Goal: Information Seeking & Learning: Learn about a topic

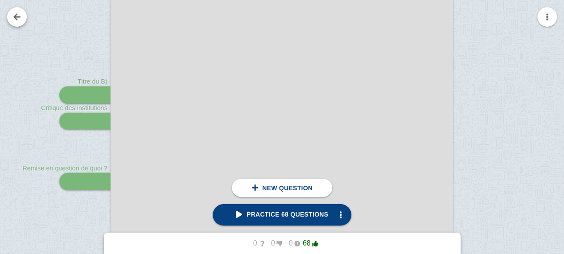
click at [19, 20] on link at bounding box center [17, 17] width 20 height 20
checkbox input "false"
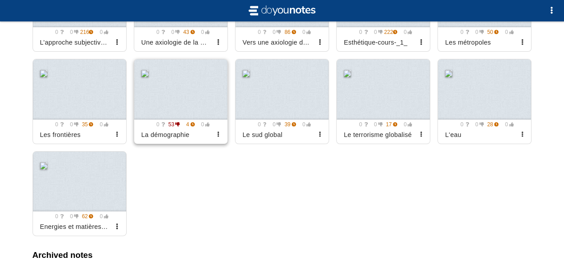
scroll to position [2862, 0]
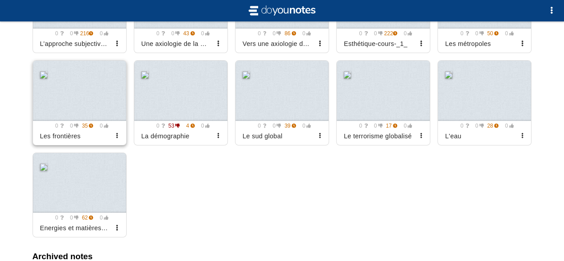
click at [102, 121] on div at bounding box center [79, 91] width 93 height 60
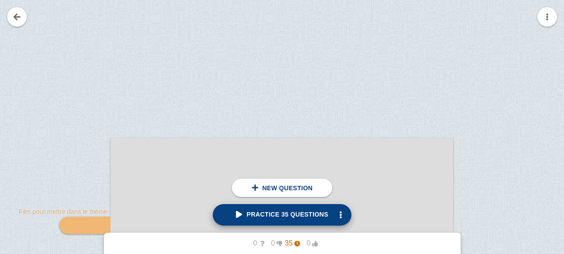
click at [283, 222] on link "Practice 35 questions" at bounding box center [281, 214] width 139 height 21
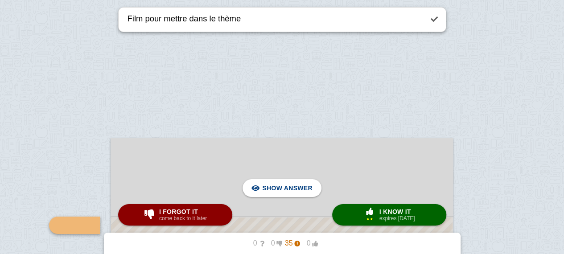
scroll to position [131, 0]
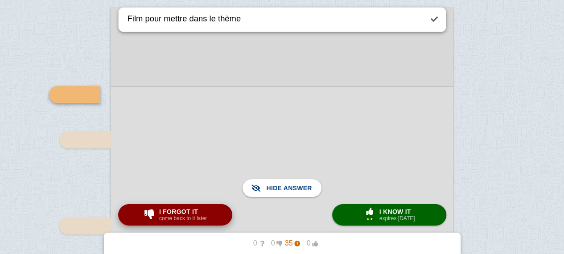
click at [170, 208] on span "I forgot it" at bounding box center [183, 211] width 48 height 7
type textarea "profondeur historique"
checkbox input "true"
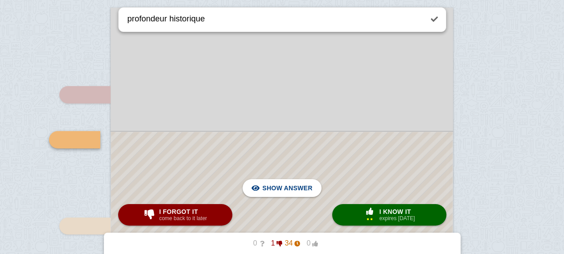
scroll to position [176, 0]
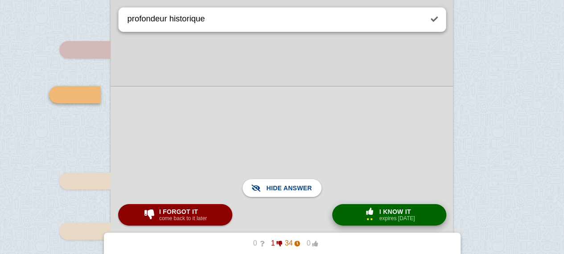
click at [353, 212] on button "× 2 I know it expires [DATE]" at bounding box center [389, 214] width 114 height 21
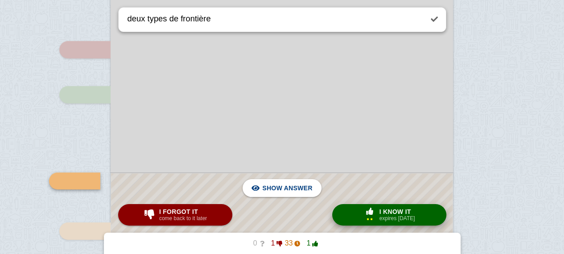
scroll to position [262, 0]
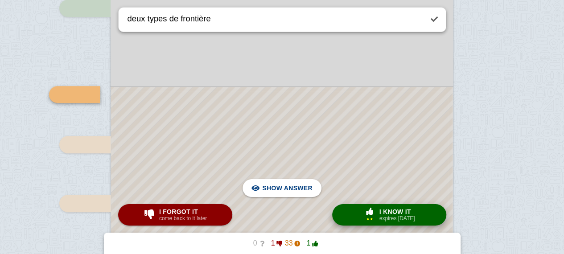
click at [300, 156] on div at bounding box center [281, 223] width 341 height 272
click at [300, 156] on div at bounding box center [281, 223] width 342 height 274
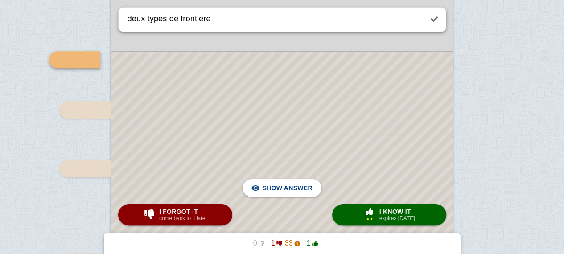
click at [331, 145] on div at bounding box center [281, 188] width 341 height 272
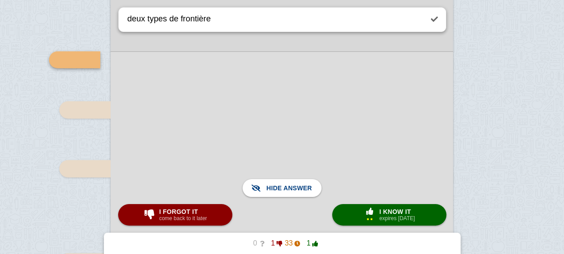
click at [331, 145] on div at bounding box center [281, 188] width 342 height 274
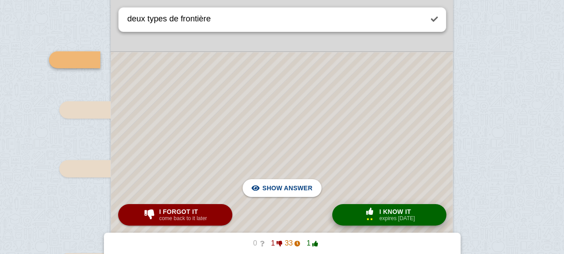
click at [379, 212] on span "I know it" at bounding box center [397, 211] width 36 height 7
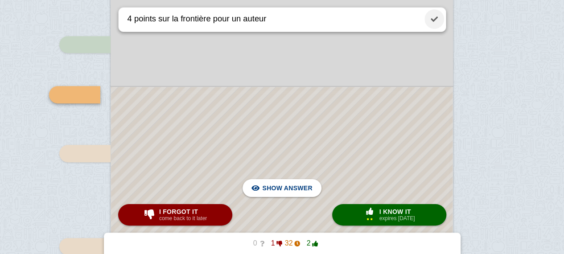
scroll to position [139, 0]
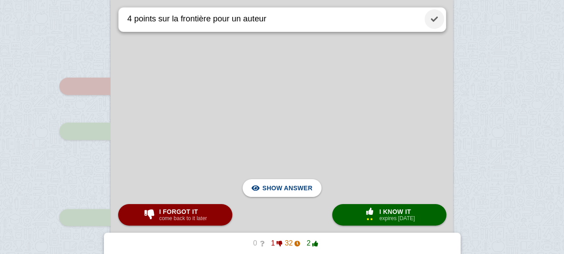
drag, startPoint x: 437, startPoint y: 22, endPoint x: 309, endPoint y: 80, distance: 139.9
click at [437, 22] on link at bounding box center [434, 19] width 20 height 20
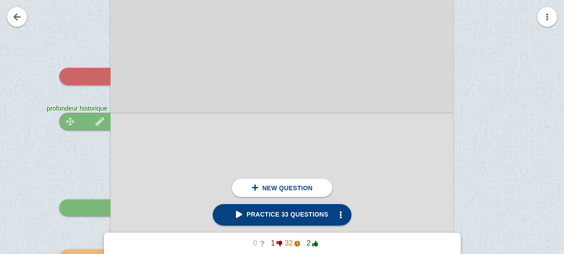
click at [91, 126] on div at bounding box center [84, 121] width 51 height 17
type textarea "profondeur historique"
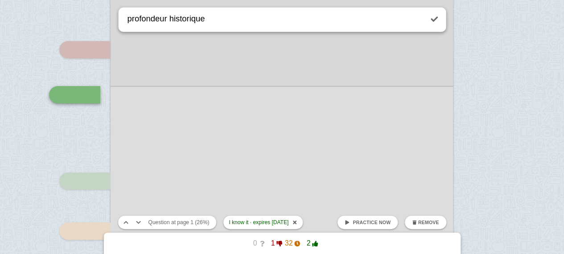
click at [370, 220] on span "Practice now" at bounding box center [371, 222] width 38 height 5
checkbox input "false"
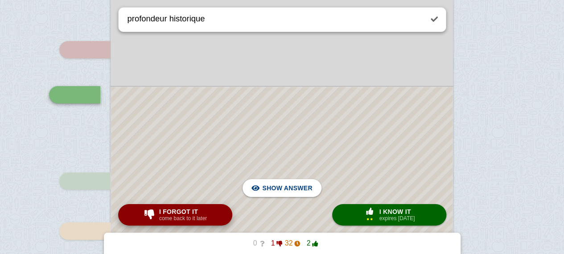
click at [202, 217] on small "come back to it later" at bounding box center [183, 218] width 48 height 6
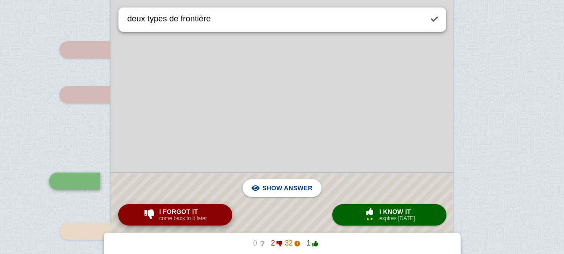
scroll to position [262, 0]
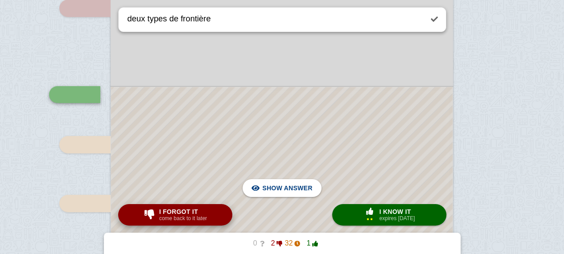
click at [187, 212] on span "I forgot it" at bounding box center [183, 211] width 48 height 7
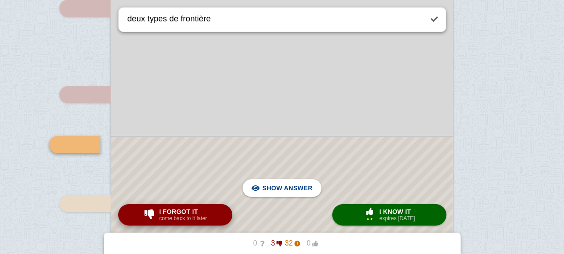
type textarea "4 points sur la frontière pour un auteur"
checkbox input "true"
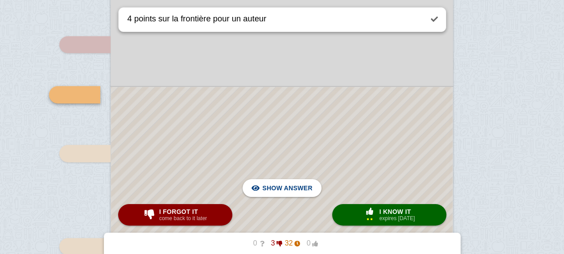
click at [212, 145] on div at bounding box center [281, 198] width 341 height 222
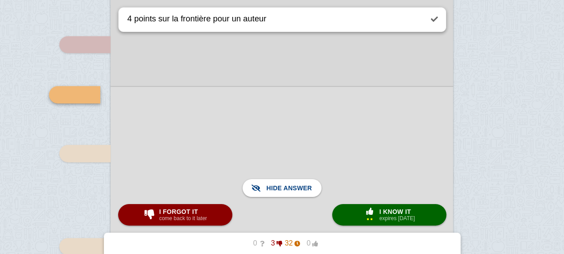
click at [212, 145] on div at bounding box center [281, 198] width 342 height 224
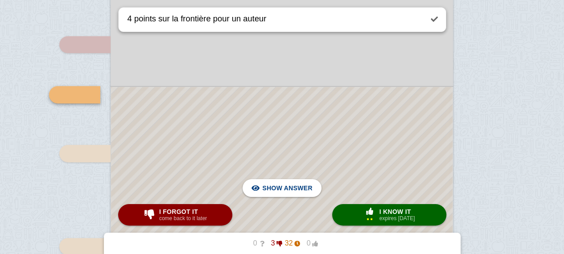
click at [212, 145] on div at bounding box center [281, 198] width 341 height 222
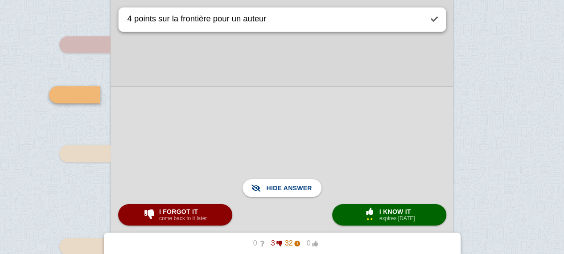
click at [212, 145] on div at bounding box center [281, 198] width 342 height 224
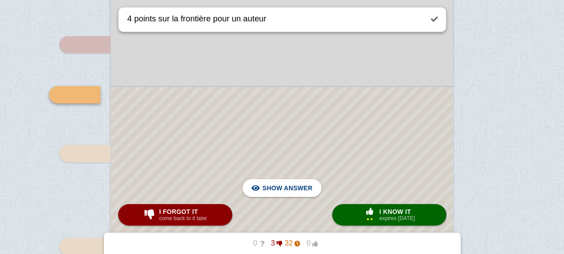
click at [212, 145] on div at bounding box center [281, 198] width 341 height 222
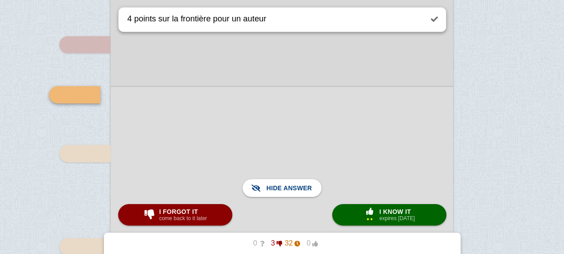
click at [214, 143] on div at bounding box center [281, 198] width 342 height 224
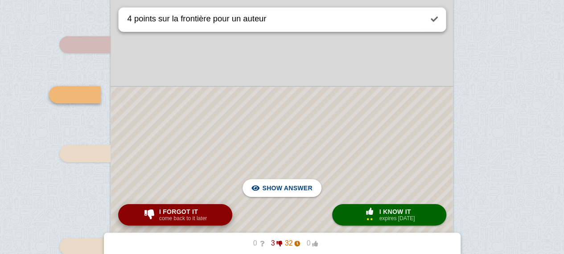
click at [174, 212] on span "I forgot it" at bounding box center [183, 211] width 48 height 7
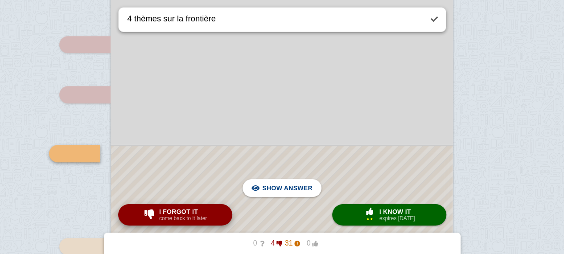
scroll to position [371, 0]
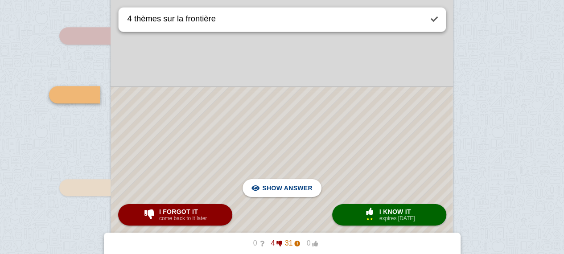
click at [203, 157] on div at bounding box center [281, 168] width 341 height 163
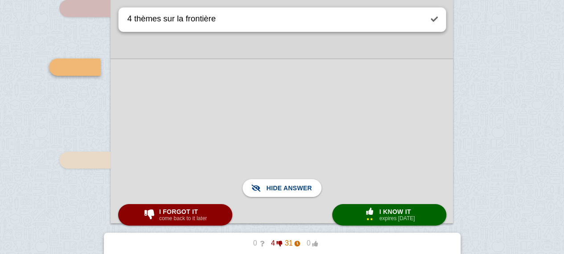
scroll to position [399, 0]
click at [195, 211] on span "I forgot it" at bounding box center [183, 211] width 48 height 7
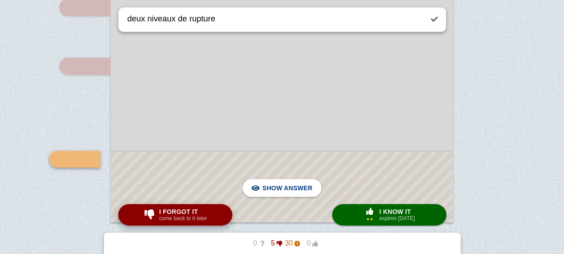
scroll to position [463, 0]
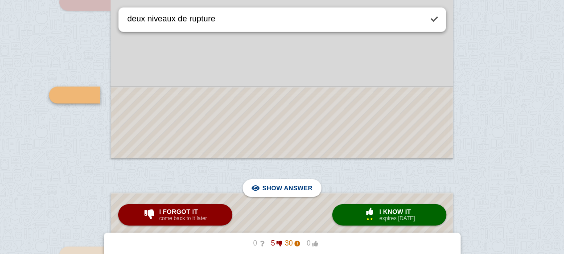
click at [268, 132] on div at bounding box center [281, 122] width 341 height 70
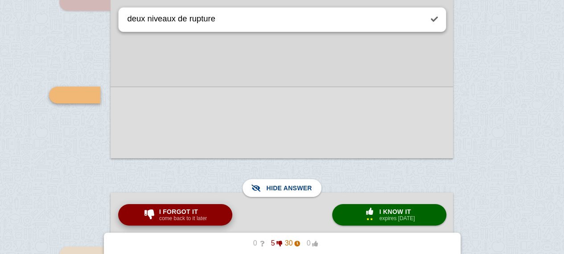
drag, startPoint x: 176, startPoint y: 225, endPoint x: 193, endPoint y: 206, distance: 25.5
click at [193, 206] on button "I forgot it come back to it later" at bounding box center [175, 214] width 114 height 21
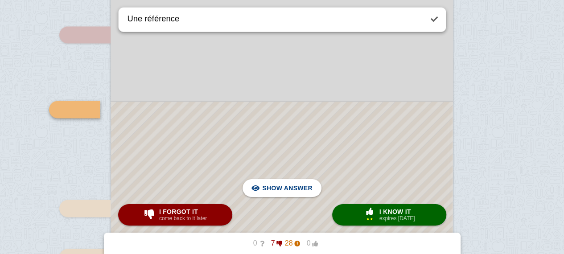
scroll to position [686, 0]
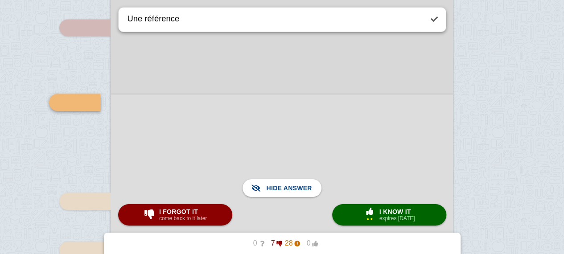
scroll to position [691, 0]
click at [183, 217] on small "come back to it later" at bounding box center [183, 218] width 48 height 6
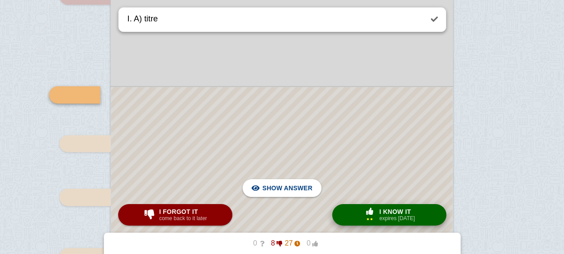
click at [351, 215] on button "× 2 I know it expires [DATE]" at bounding box center [389, 214] width 114 height 21
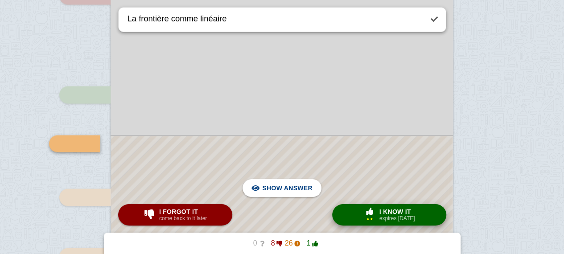
scroll to position [845, 0]
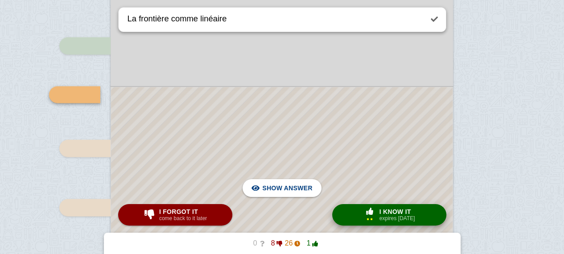
click at [351, 215] on button "× 2 I know it expires [DATE]" at bounding box center [389, 214] width 114 height 21
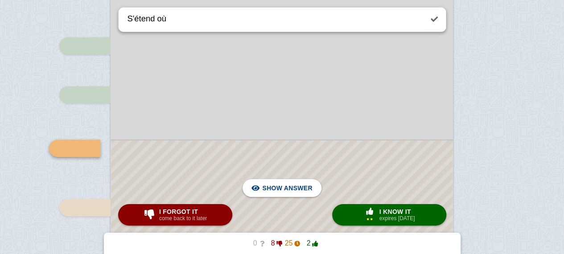
scroll to position [899, 0]
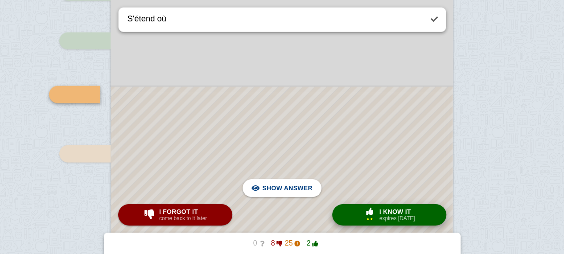
click at [373, 212] on span "button" at bounding box center [369, 211] width 14 height 7
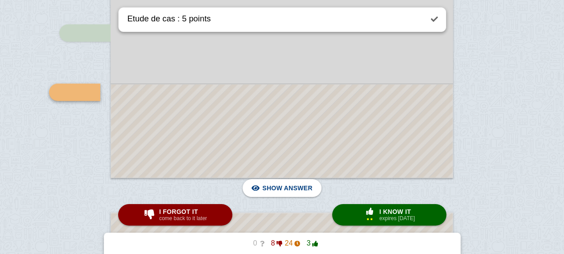
scroll to position [972, 0]
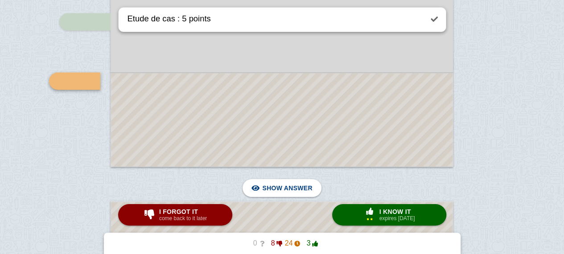
click at [385, 129] on div at bounding box center [281, 120] width 341 height 93
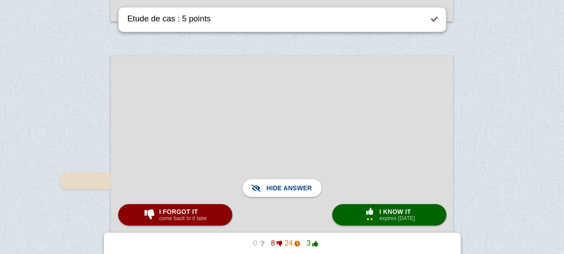
scroll to position [1122, 0]
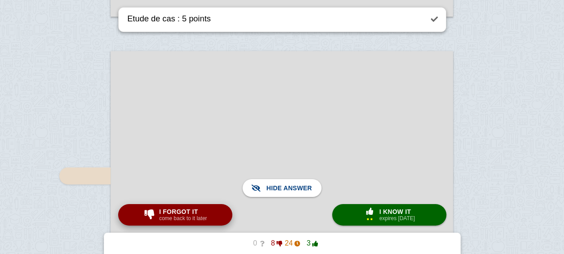
click at [185, 208] on span "I forgot it" at bounding box center [183, 211] width 48 height 7
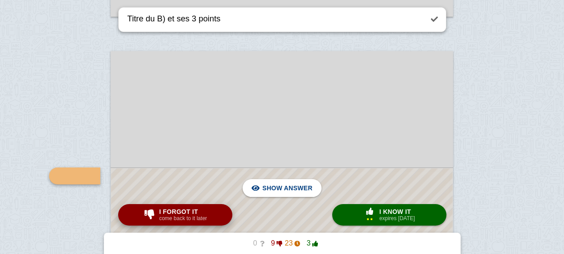
scroll to position [1204, 0]
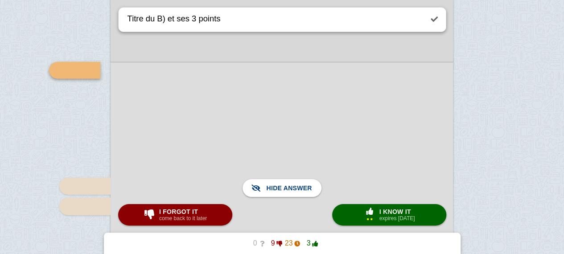
scroll to position [1229, 0]
click at [174, 213] on span "I forgot it" at bounding box center [183, 211] width 48 height 7
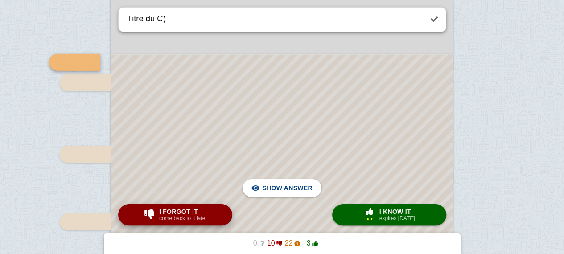
scroll to position [1352, 0]
click at [219, 154] on div at bounding box center [281, 180] width 341 height 250
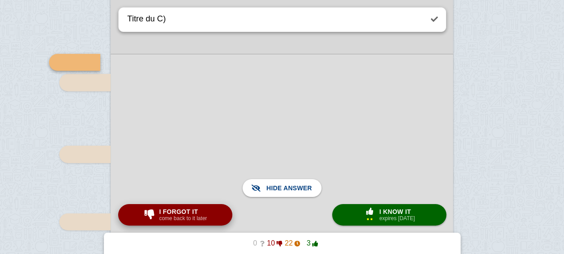
click at [183, 209] on span "I forgot it" at bounding box center [183, 211] width 48 height 7
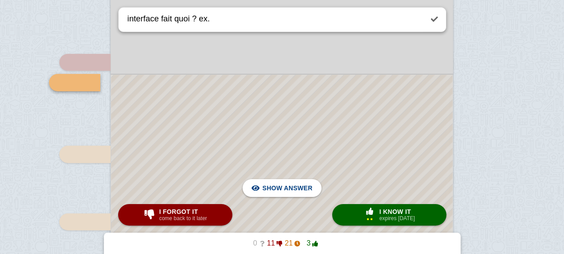
scroll to position [1339, 0]
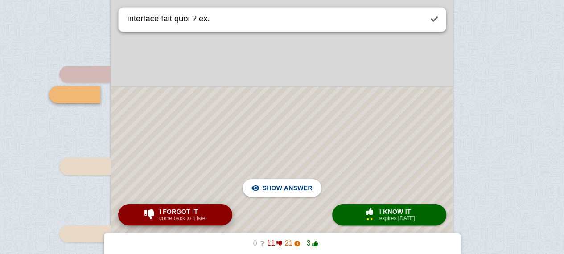
click at [193, 221] on small "come back to it later" at bounding box center [183, 218] width 48 height 6
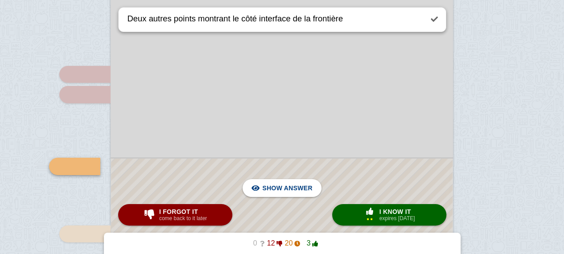
scroll to position [1411, 0]
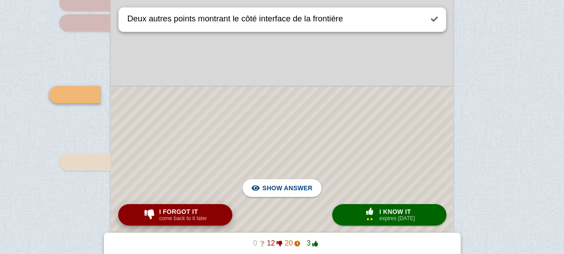
click at [161, 215] on span "I forgot it" at bounding box center [183, 211] width 48 height 7
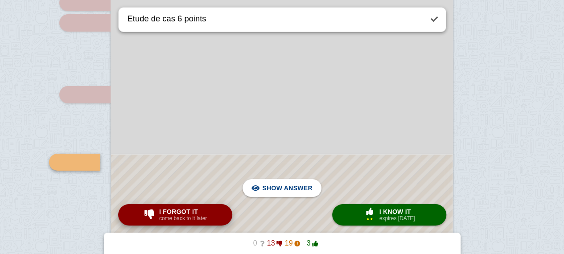
scroll to position [1479, 0]
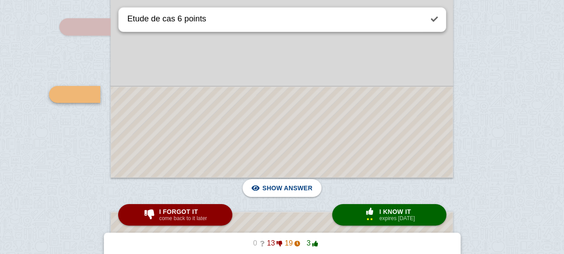
click at [225, 122] on div at bounding box center [281, 132] width 341 height 90
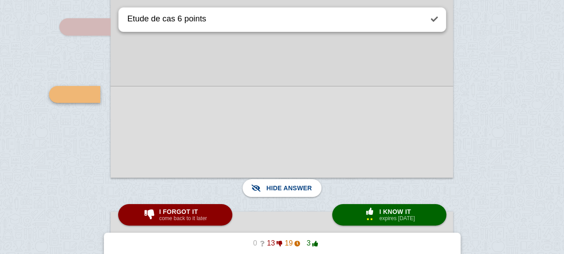
click at [225, 122] on div at bounding box center [281, 132] width 342 height 92
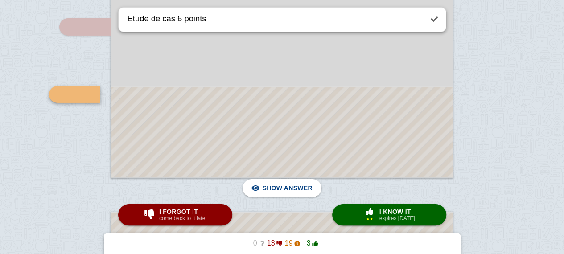
click at [225, 122] on div at bounding box center [281, 132] width 341 height 90
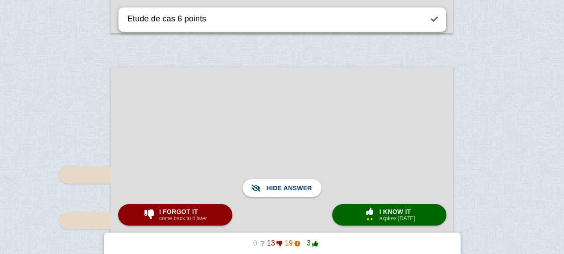
scroll to position [1628, 0]
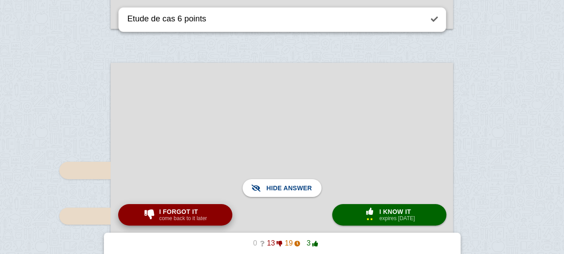
click at [178, 213] on span "I forgot it" at bounding box center [183, 211] width 48 height 7
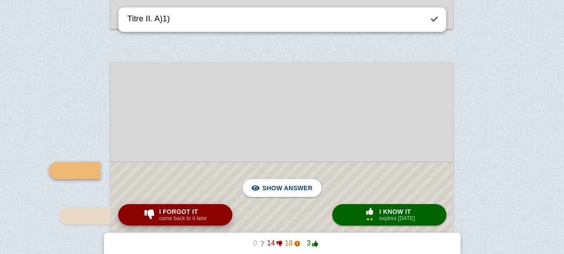
scroll to position [1703, 0]
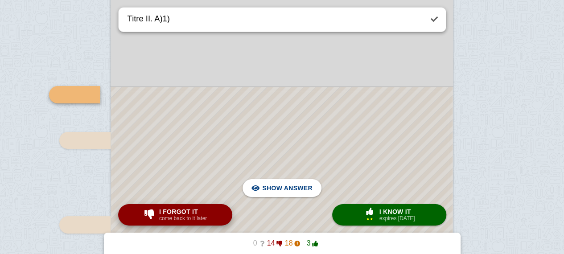
click at [188, 211] on span "I forgot it" at bounding box center [183, 211] width 48 height 7
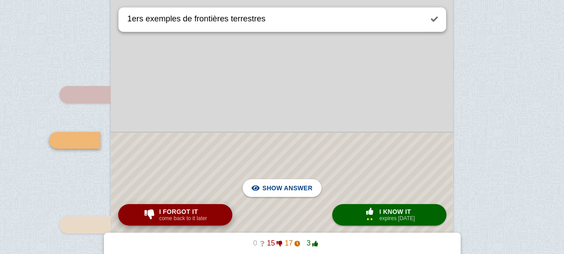
scroll to position [1749, 0]
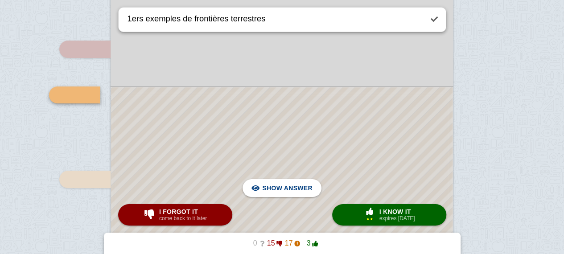
click at [233, 136] on div at bounding box center [281, 255] width 341 height 337
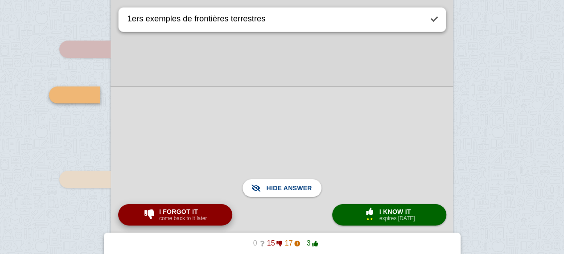
click at [142, 213] on span "button" at bounding box center [149, 215] width 16 height 12
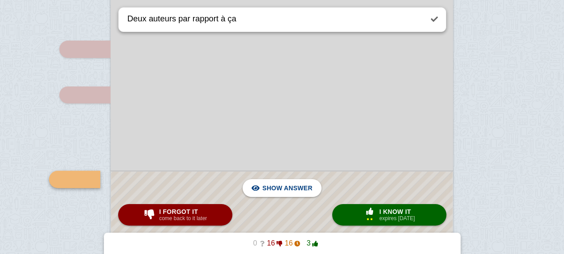
scroll to position [1833, 0]
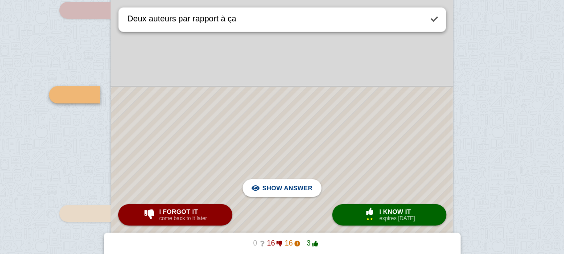
click at [216, 134] on div at bounding box center [281, 213] width 341 height 253
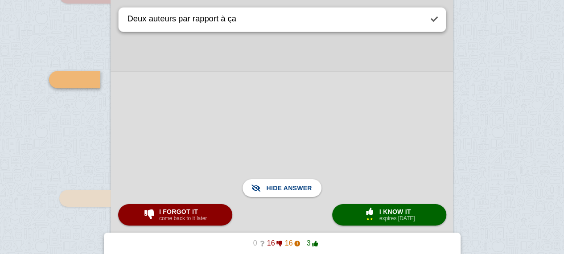
scroll to position [1851, 0]
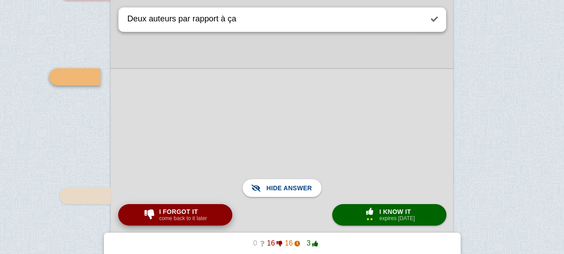
click at [189, 217] on small "come back to it later" at bounding box center [183, 218] width 48 height 6
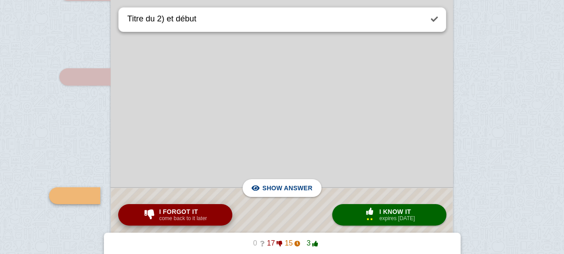
scroll to position [1952, 0]
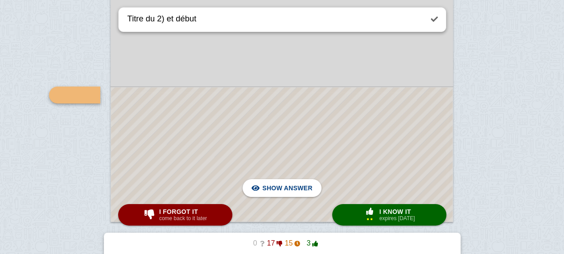
click at [220, 158] on div at bounding box center [281, 154] width 341 height 134
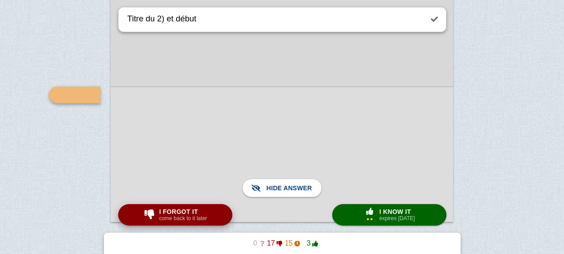
click at [183, 210] on span "I forgot it" at bounding box center [183, 211] width 48 height 7
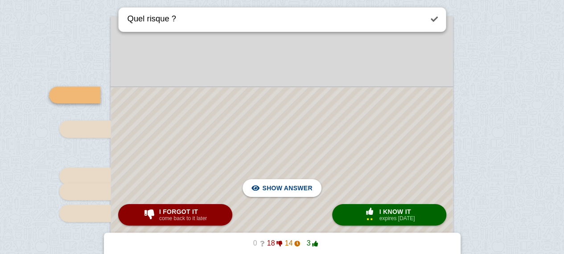
scroll to position [2173, 0]
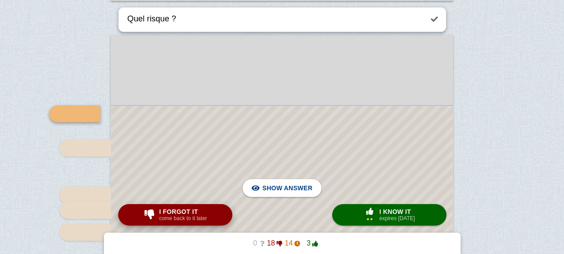
click at [218, 213] on button "I forgot it come back to it later" at bounding box center [175, 214] width 114 height 21
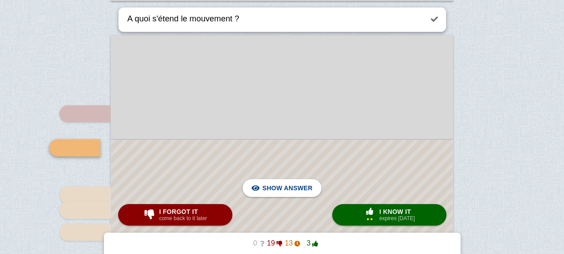
scroll to position [2226, 0]
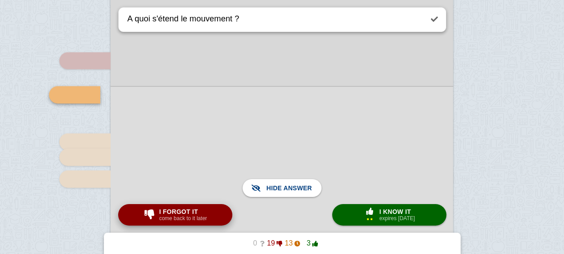
click at [185, 209] on span "I forgot it" at bounding box center [183, 211] width 48 height 7
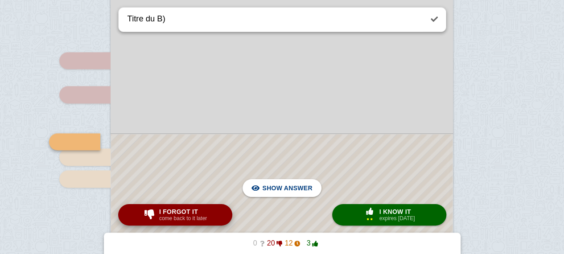
scroll to position [2273, 0]
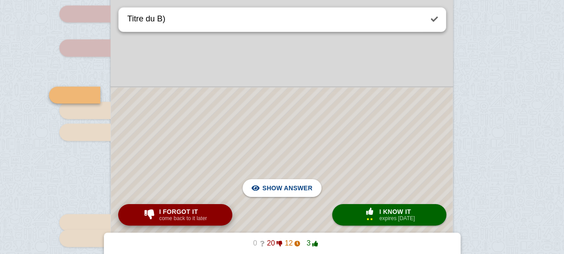
click at [185, 209] on span "I forgot it" at bounding box center [183, 211] width 48 height 7
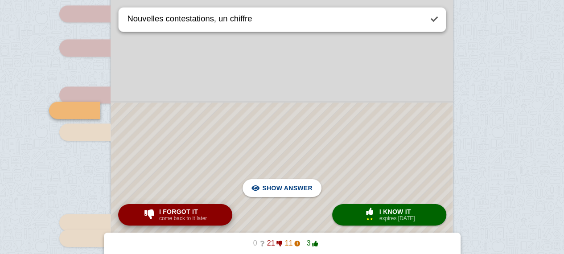
scroll to position [2288, 0]
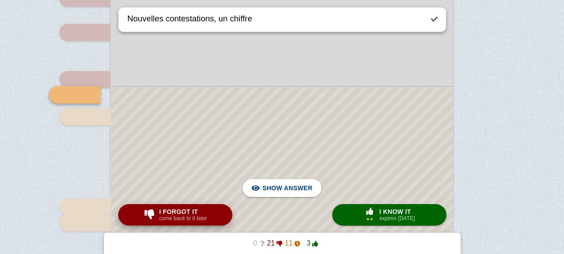
click at [185, 209] on span "I forgot it" at bounding box center [183, 211] width 48 height 7
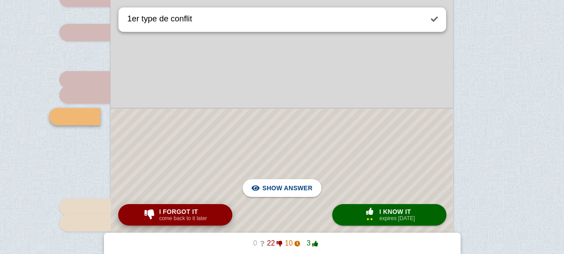
scroll to position [2310, 0]
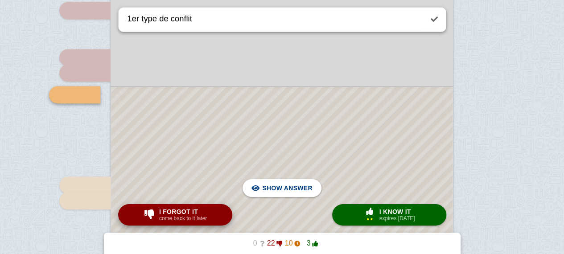
click at [185, 209] on span "I forgot it" at bounding box center [183, 211] width 48 height 7
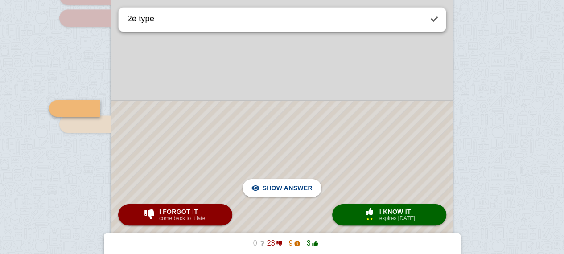
scroll to position [2394, 0]
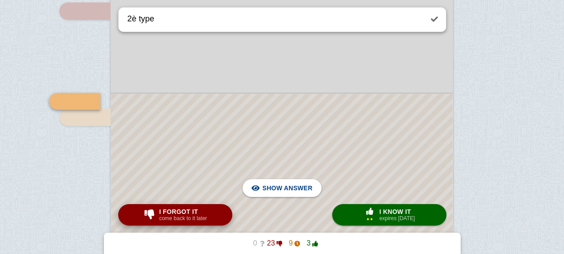
click at [174, 213] on span "I forgot it" at bounding box center [183, 211] width 48 height 7
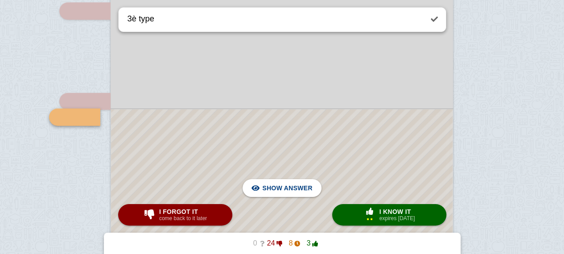
scroll to position [2416, 0]
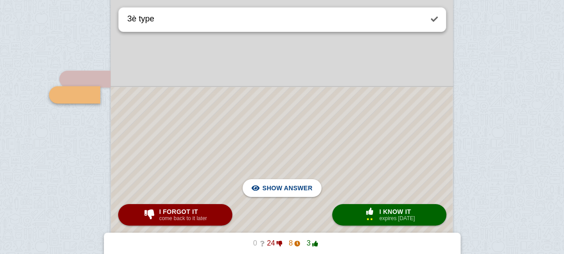
click at [220, 141] on div at bounding box center [281, 181] width 341 height 188
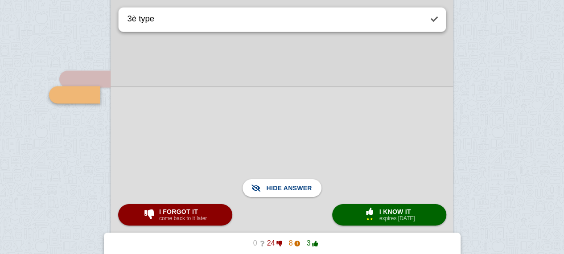
click at [220, 141] on div at bounding box center [281, 180] width 342 height 189
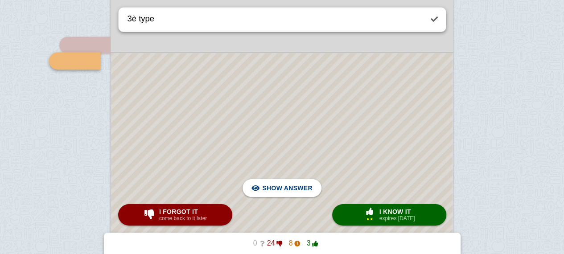
scroll to position [2451, 0]
click at [220, 141] on div at bounding box center [281, 146] width 341 height 188
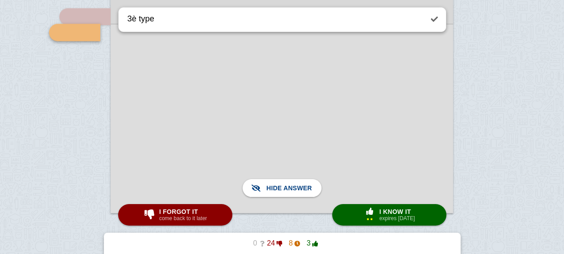
scroll to position [2482, 0]
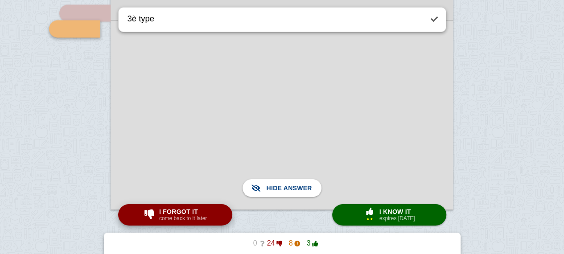
click at [185, 210] on span "I forgot it" at bounding box center [183, 211] width 48 height 7
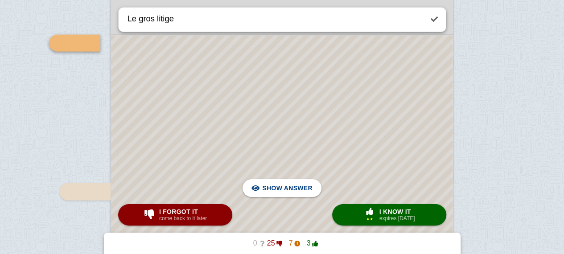
scroll to position [2729, 0]
click at [250, 129] on div at bounding box center [281, 258] width 341 height 444
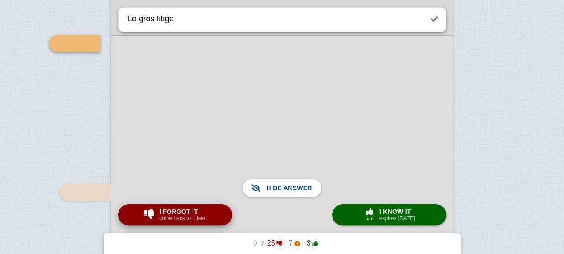
click at [185, 218] on small "come back to it later" at bounding box center [183, 218] width 48 height 6
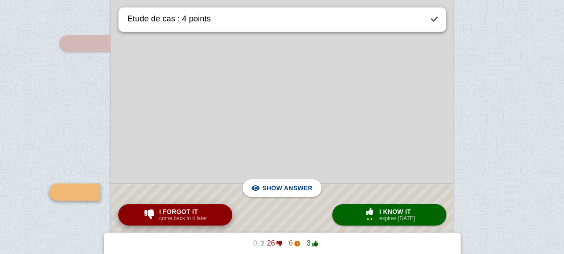
scroll to position [2826, 0]
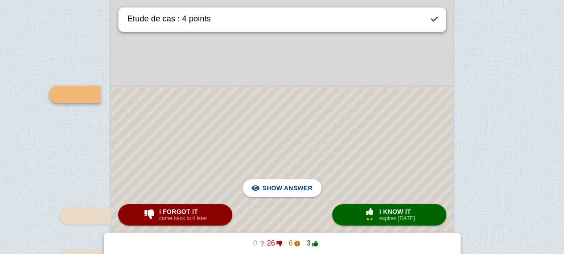
click at [190, 123] on div at bounding box center [281, 234] width 341 height 295
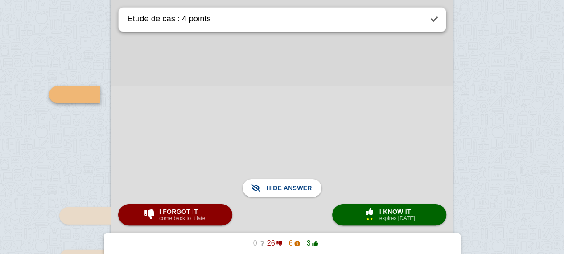
click at [190, 123] on div at bounding box center [281, 234] width 342 height 297
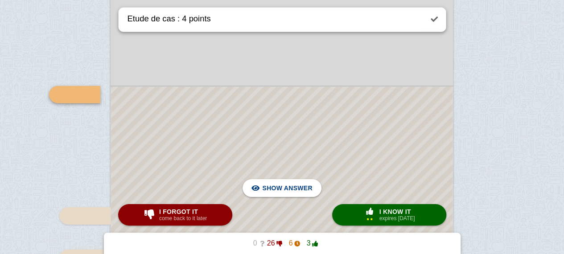
click at [190, 123] on div at bounding box center [281, 234] width 341 height 295
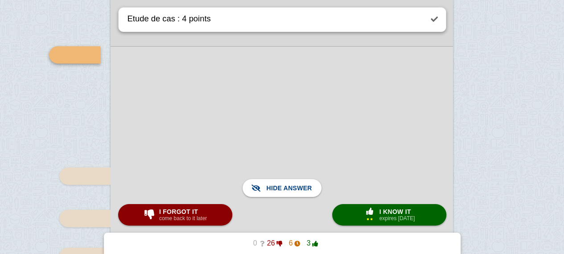
scroll to position [2876, 0]
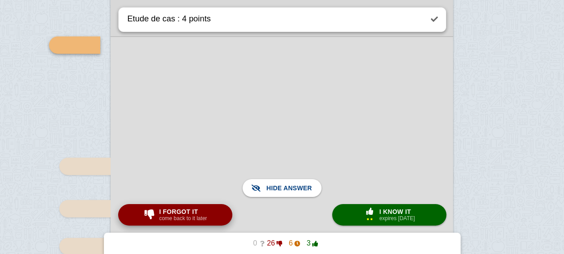
click at [171, 218] on small "come back to it later" at bounding box center [183, 218] width 48 height 6
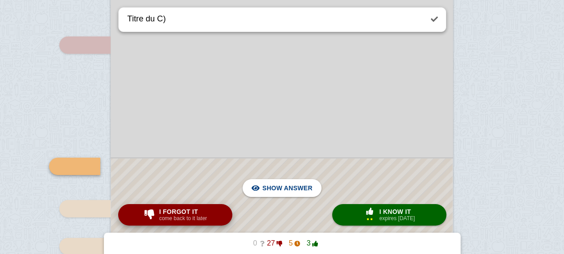
scroll to position [2948, 0]
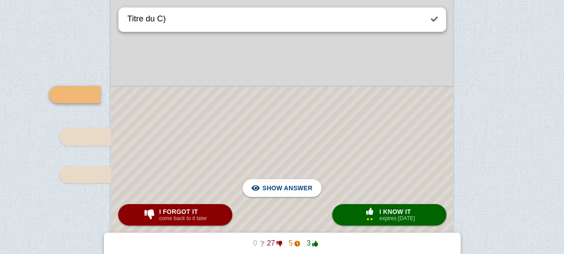
click at [200, 127] on div at bounding box center [281, 174] width 341 height 174
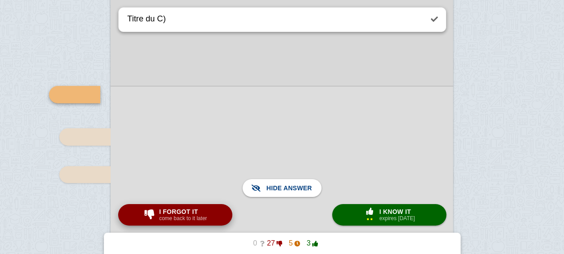
click at [184, 206] on button "I forgot it come back to it later" at bounding box center [175, 214] width 114 height 21
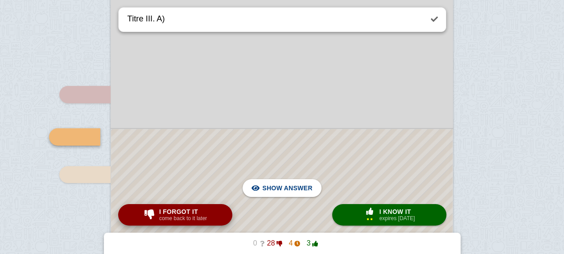
scroll to position [2990, 0]
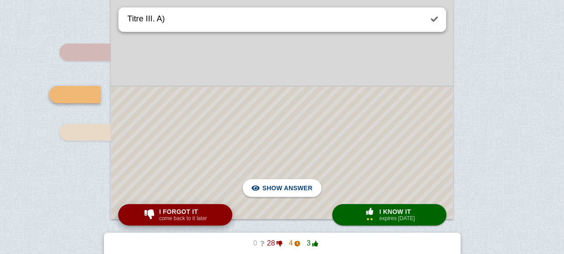
click at [184, 206] on button "I forgot it come back to it later" at bounding box center [175, 214] width 114 height 21
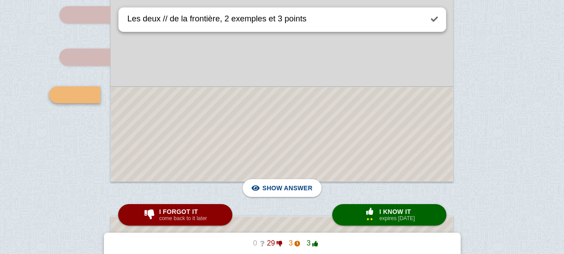
drag, startPoint x: 176, startPoint y: 82, endPoint x: 199, endPoint y: 122, distance: 45.5
click at [199, 122] on div at bounding box center [281, 134] width 341 height 94
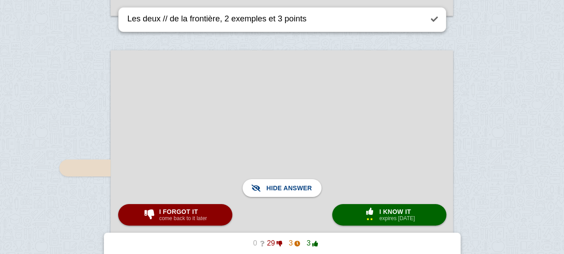
scroll to position [3219, 0]
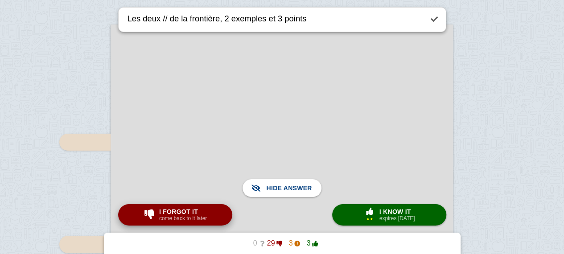
click at [202, 215] on small "come back to it later" at bounding box center [183, 218] width 48 height 6
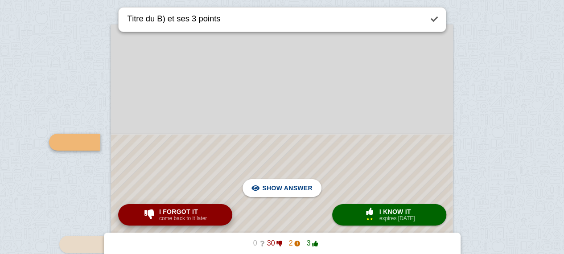
scroll to position [3266, 0]
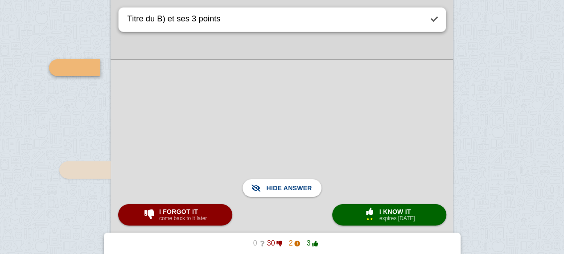
scroll to position [3298, 0]
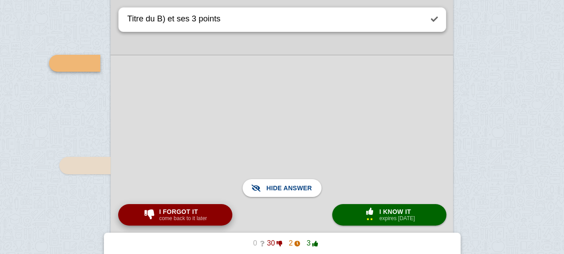
click at [186, 208] on span "I forgot it" at bounding box center [183, 211] width 48 height 7
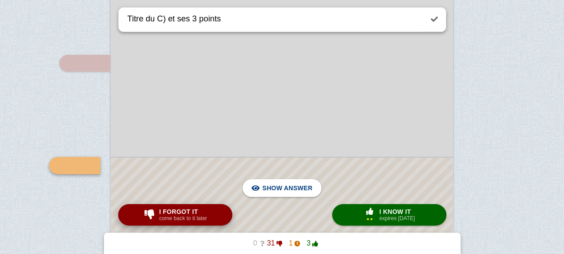
scroll to position [3369, 0]
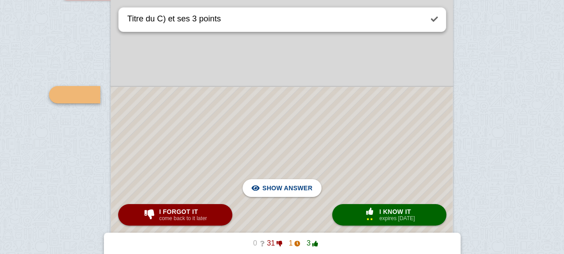
click at [171, 142] on div at bounding box center [281, 222] width 341 height 271
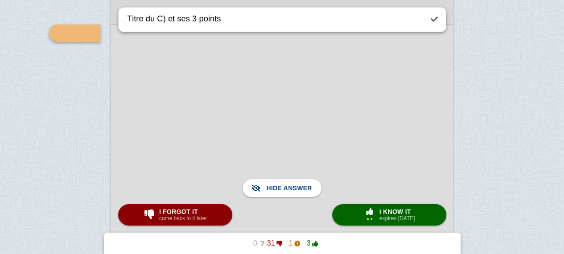
scroll to position [3436, 0]
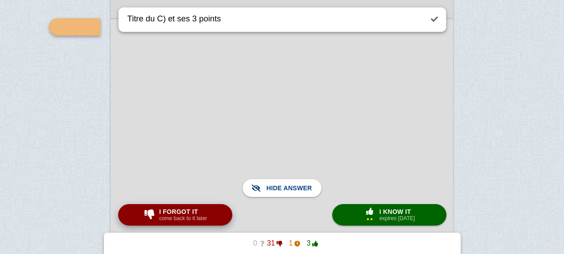
click at [174, 219] on small "come back to it later" at bounding box center [183, 218] width 48 height 6
type textarea "Film pour mettre dans le thème"
checkbox input "false"
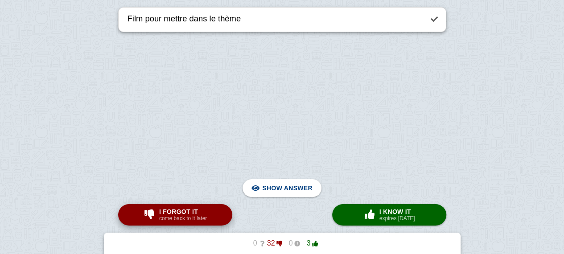
scroll to position [131, 0]
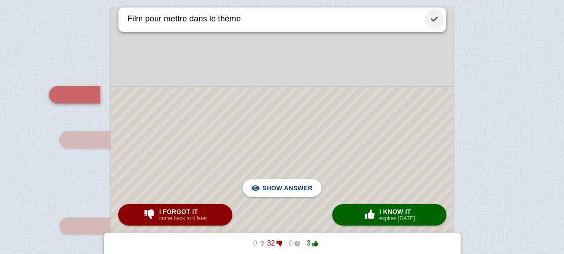
click at [437, 24] on link at bounding box center [434, 19] width 20 height 20
